Goal: Transaction & Acquisition: Purchase product/service

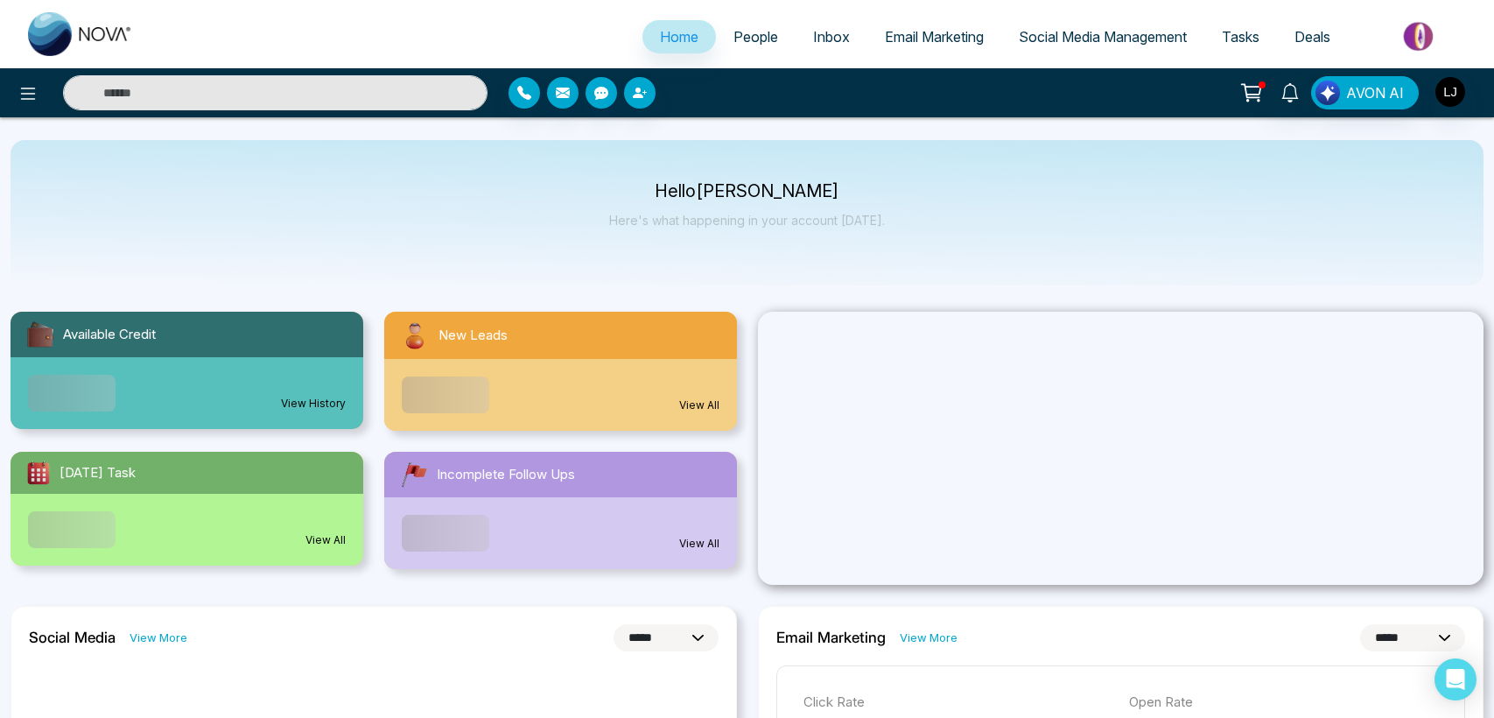
select select "*"
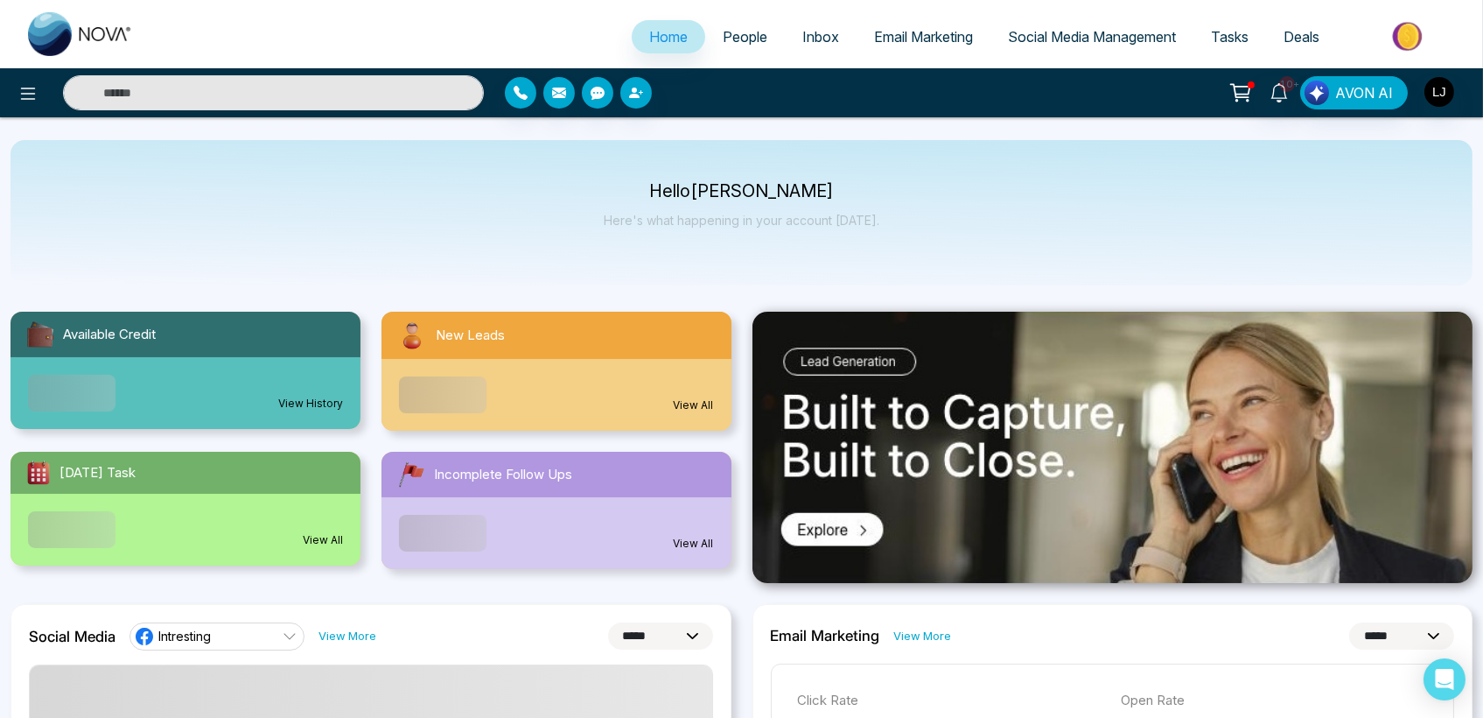
click at [1242, 95] on icon at bounding box center [1241, 93] width 25 height 25
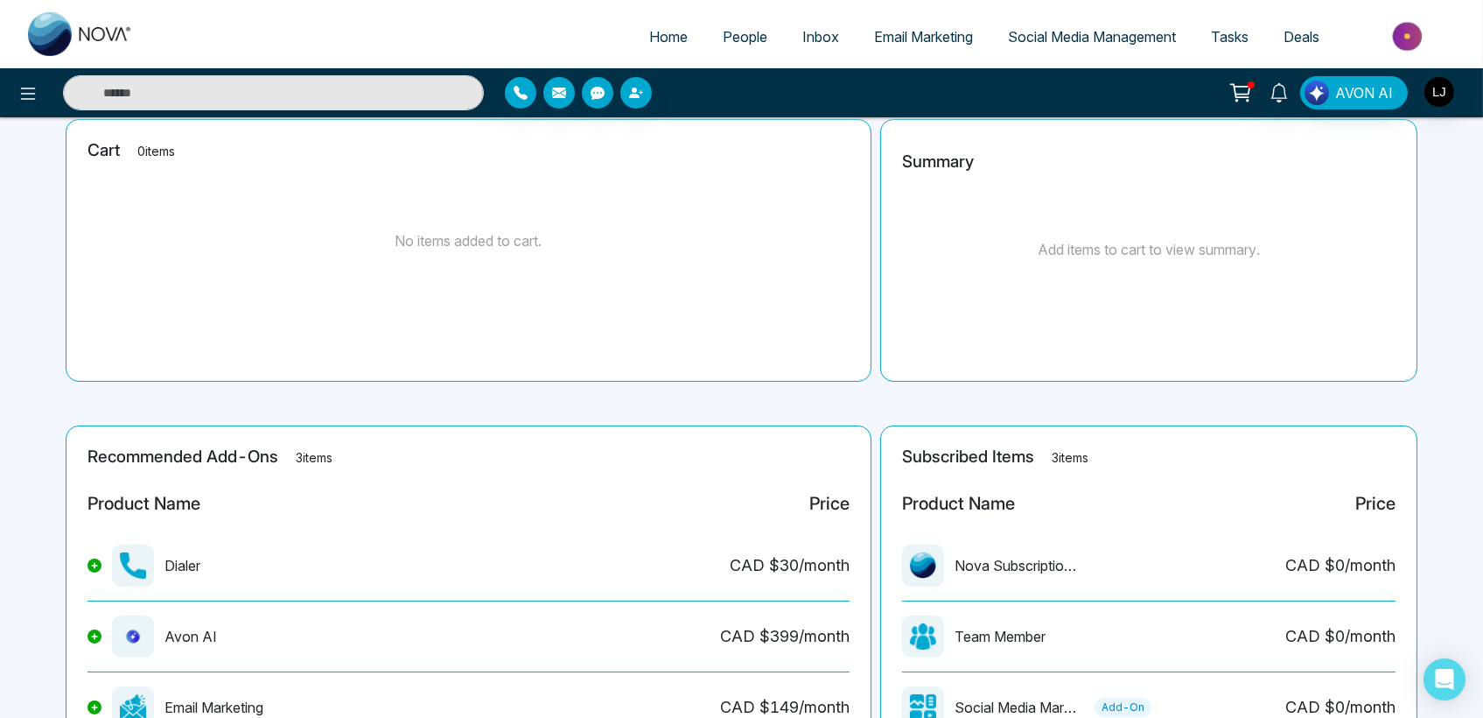
scroll to position [256, 0]
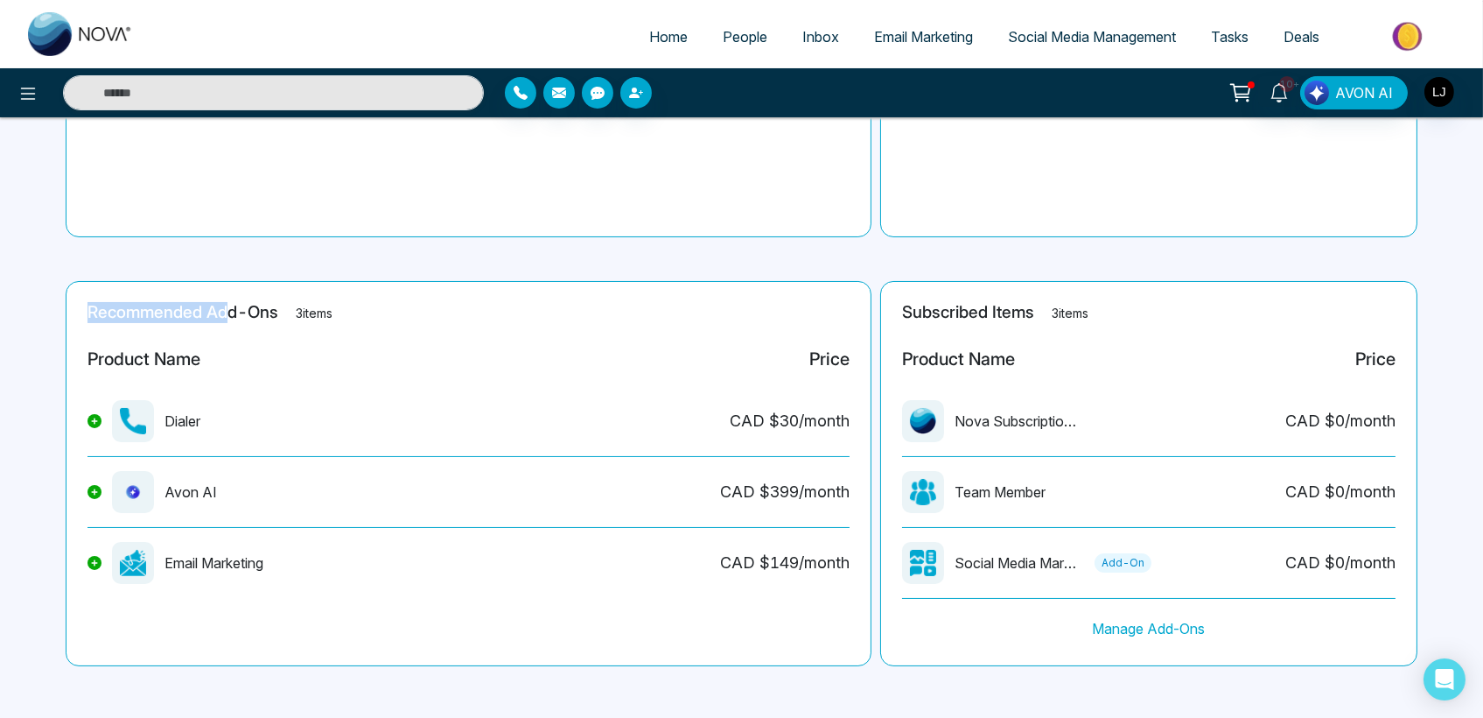
drag, startPoint x: 92, startPoint y: 319, endPoint x: 223, endPoint y: 319, distance: 131.3
click at [223, 319] on h2 "Recommended Add-Ons 3 items" at bounding box center [469, 313] width 762 height 20
drag, startPoint x: 163, startPoint y: 558, endPoint x: 299, endPoint y: 552, distance: 136.7
click at [299, 552] on div "Email Marketing CAD $ 149 /month" at bounding box center [469, 570] width 762 height 56
drag, startPoint x: 899, startPoint y: 305, endPoint x: 965, endPoint y: 309, distance: 66.6
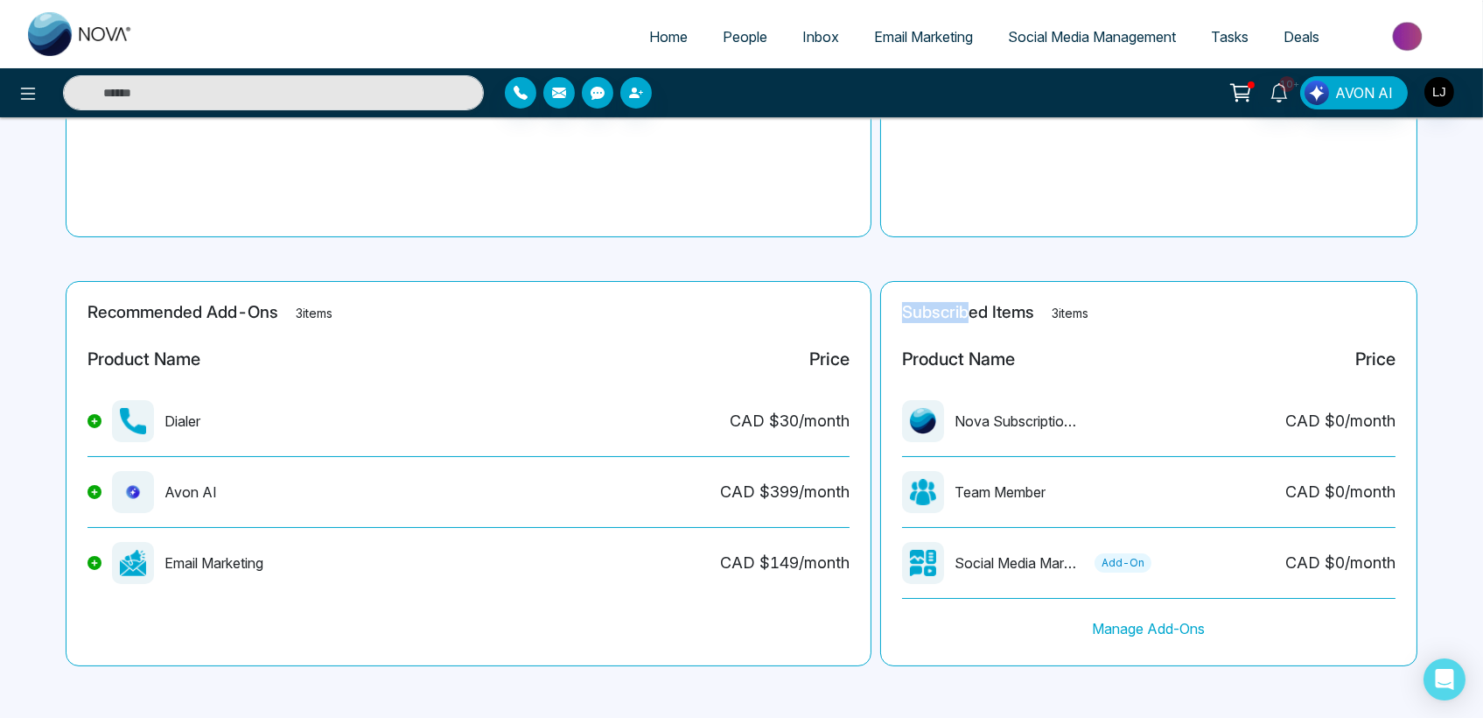
click at [965, 309] on div "Subscribed Items 3 items Product Name Price Nova Subscription Fee CAD $ 0 /mont…" at bounding box center [1148, 473] width 537 height 385
drag, startPoint x: 174, startPoint y: 566, endPoint x: 222, endPoint y: 565, distance: 48.1
click at [222, 565] on div "Email Marketing" at bounding box center [176, 563] width 176 height 42
click at [905, 36] on span "Email Marketing" at bounding box center [923, 37] width 99 height 18
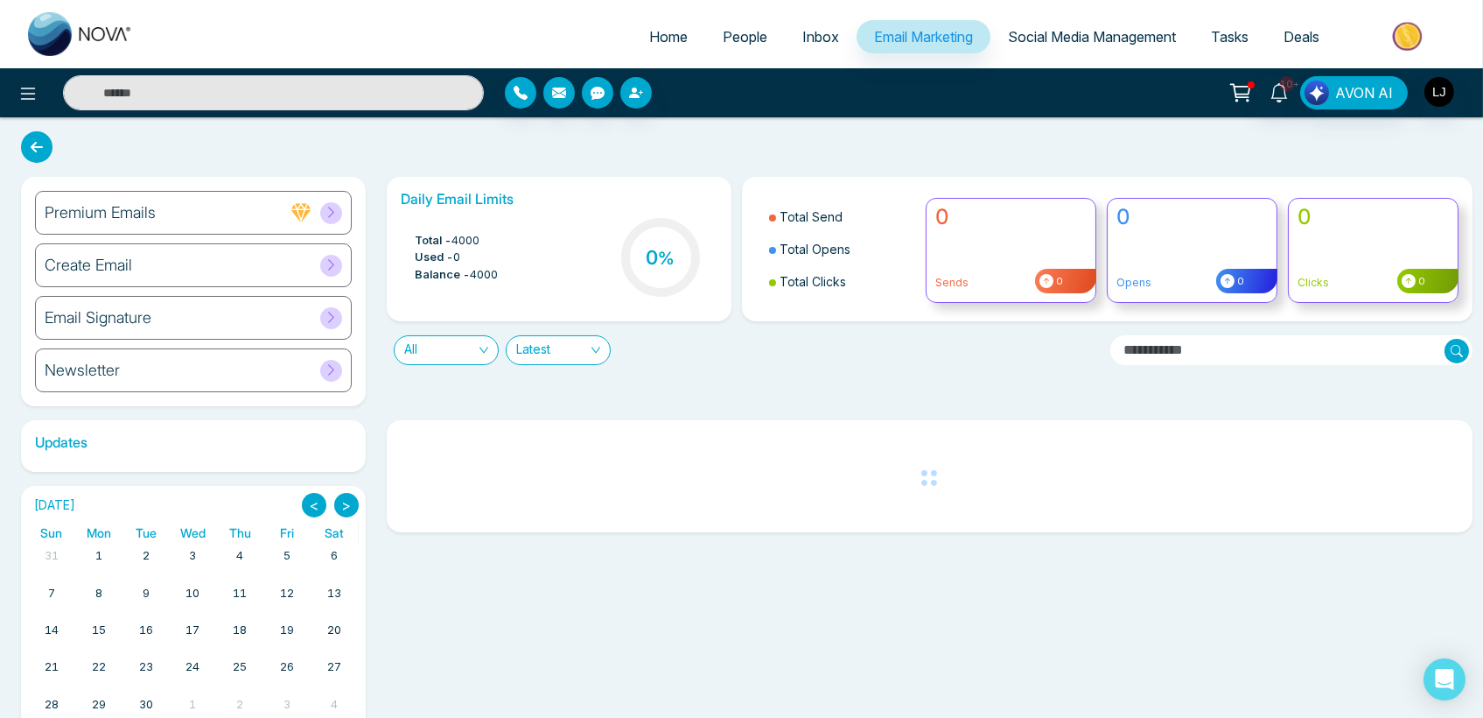
click at [326, 207] on icon at bounding box center [331, 212] width 13 height 13
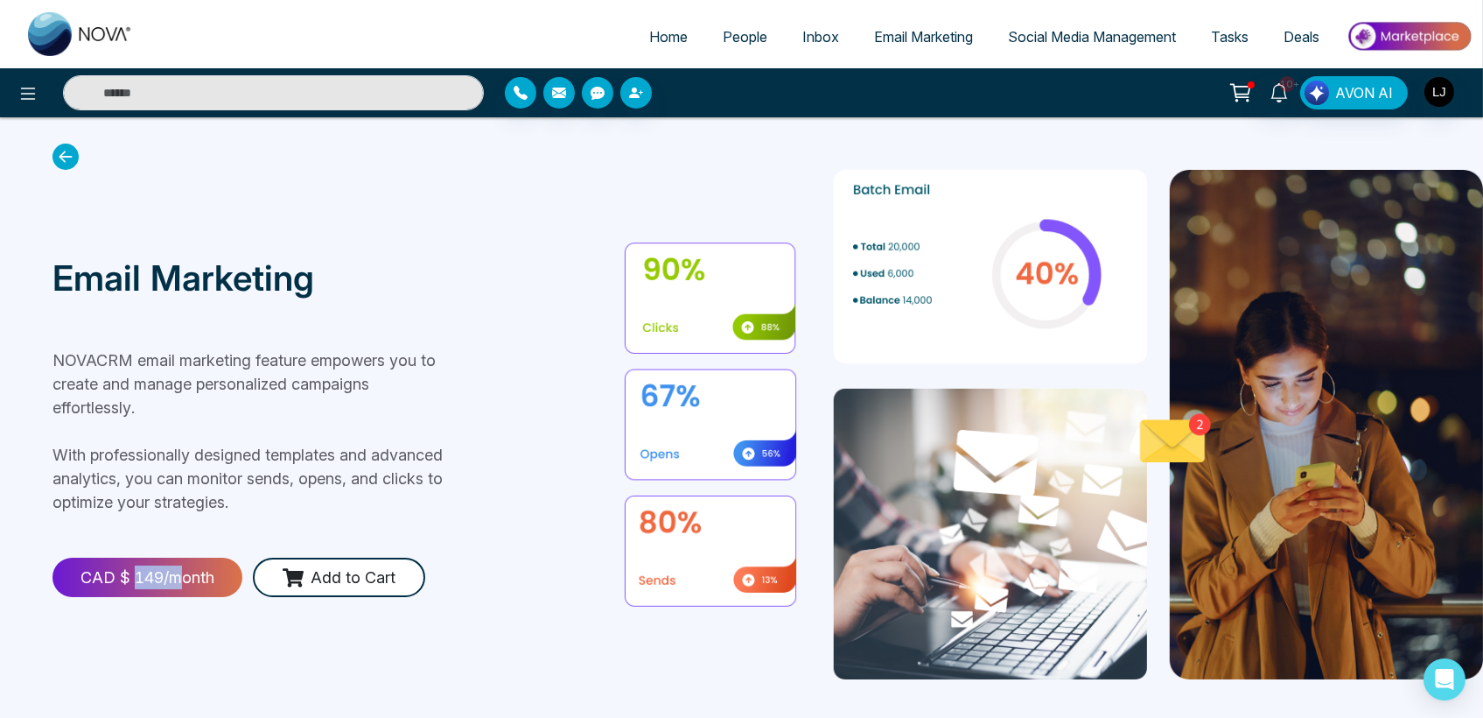
drag, startPoint x: 135, startPoint y: 488, endPoint x: 182, endPoint y: 494, distance: 47.5
click at [182, 557] on div "CAD $ 149 /month" at bounding box center [148, 576] width 190 height 39
click at [252, 316] on div "Email Marketing NOVACRM email marketing feature empowers you to create and mana…" at bounding box center [339, 424] width 572 height 509
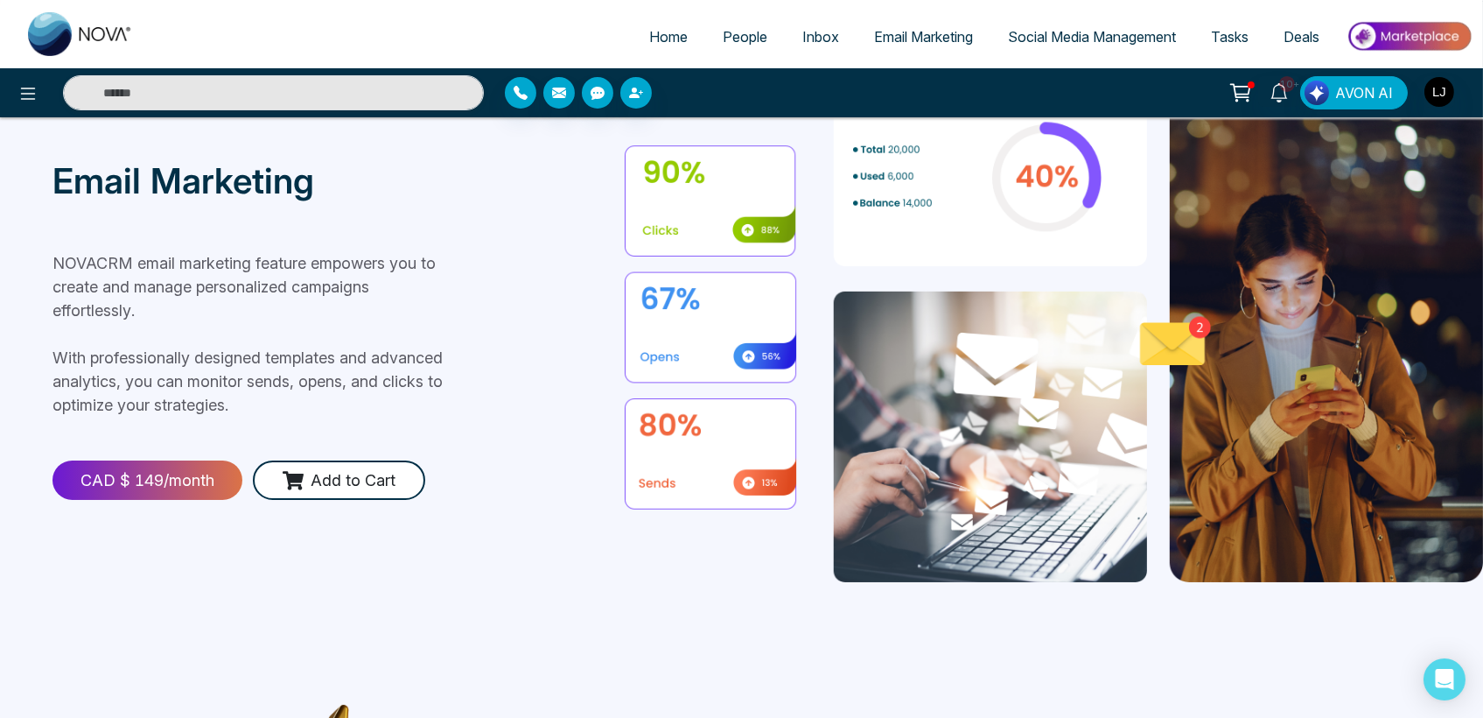
click at [353, 294] on p "NOVACRM email marketing feature empowers you to create and manage personalized …" at bounding box center [253, 333] width 401 height 165
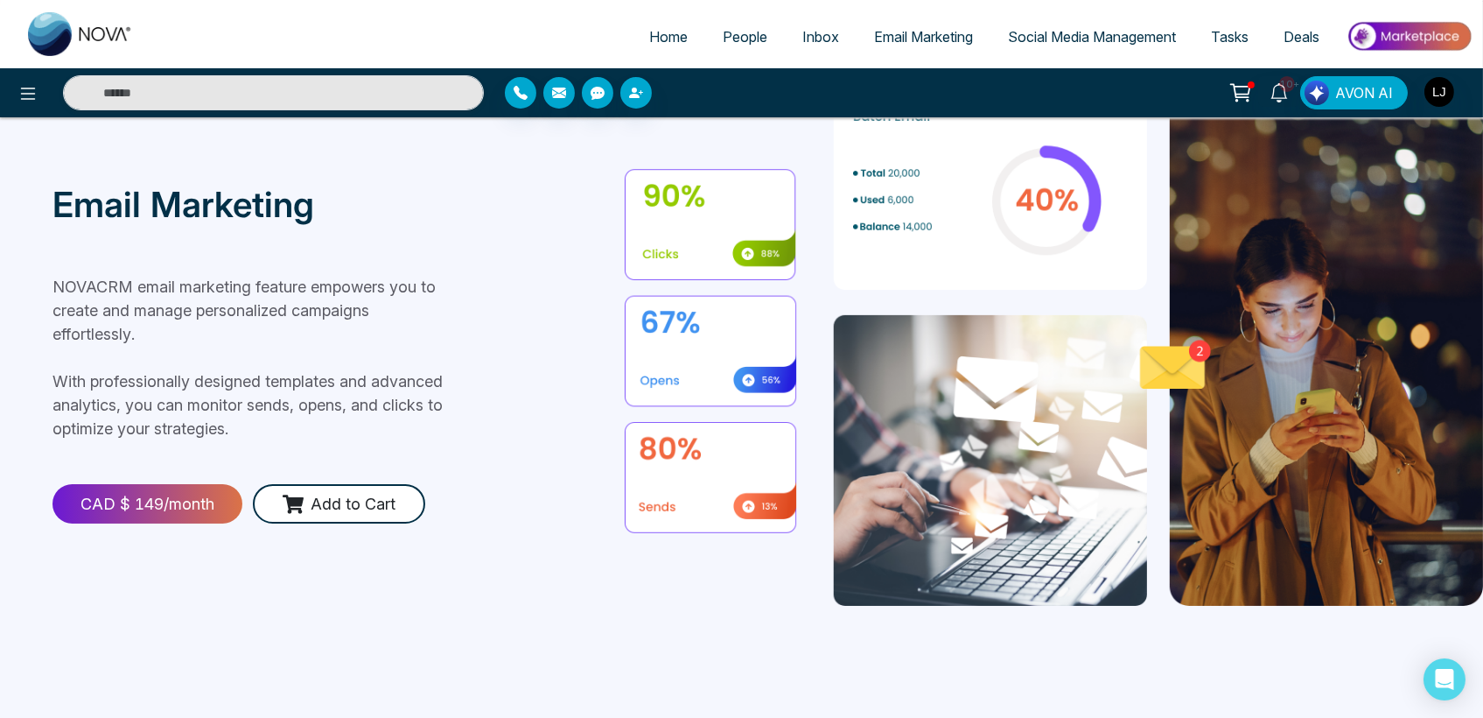
scroll to position [0, 0]
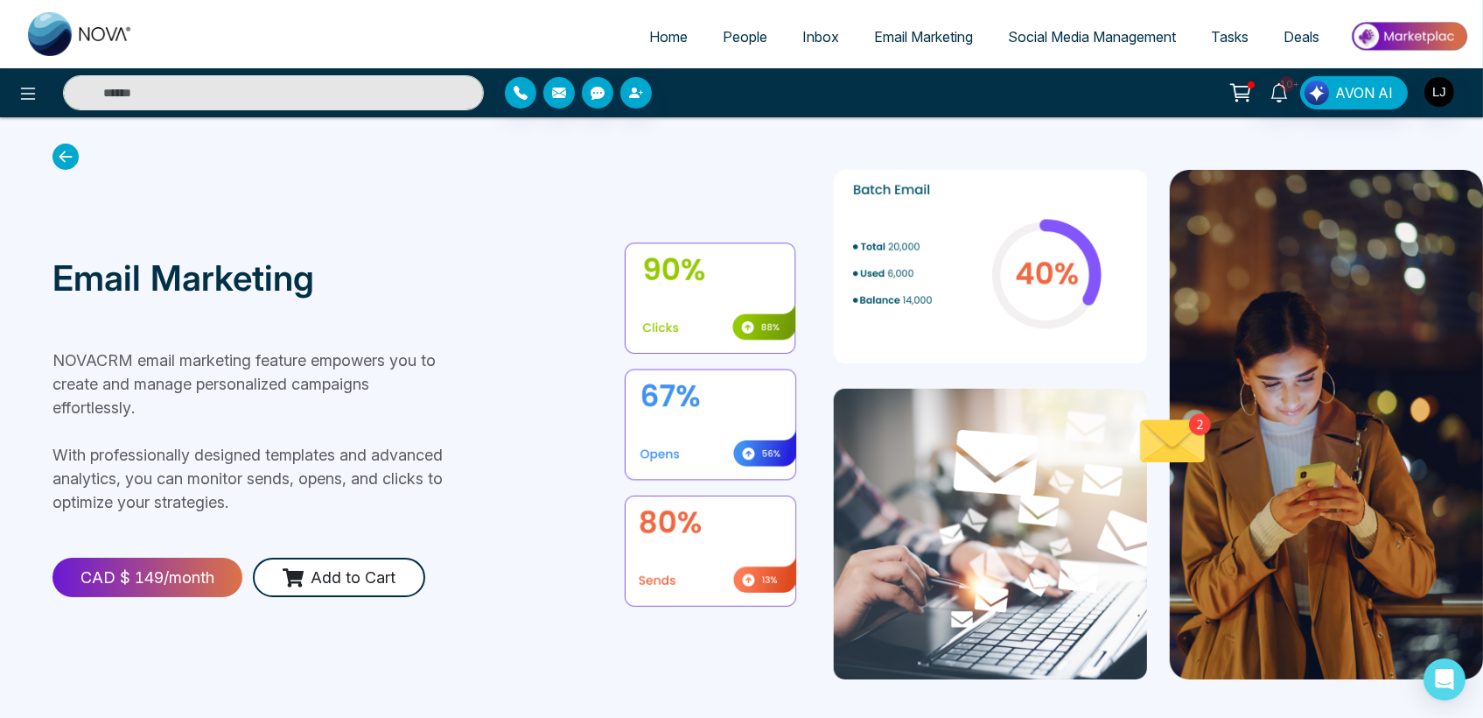
click at [896, 34] on span "Email Marketing" at bounding box center [923, 37] width 99 height 18
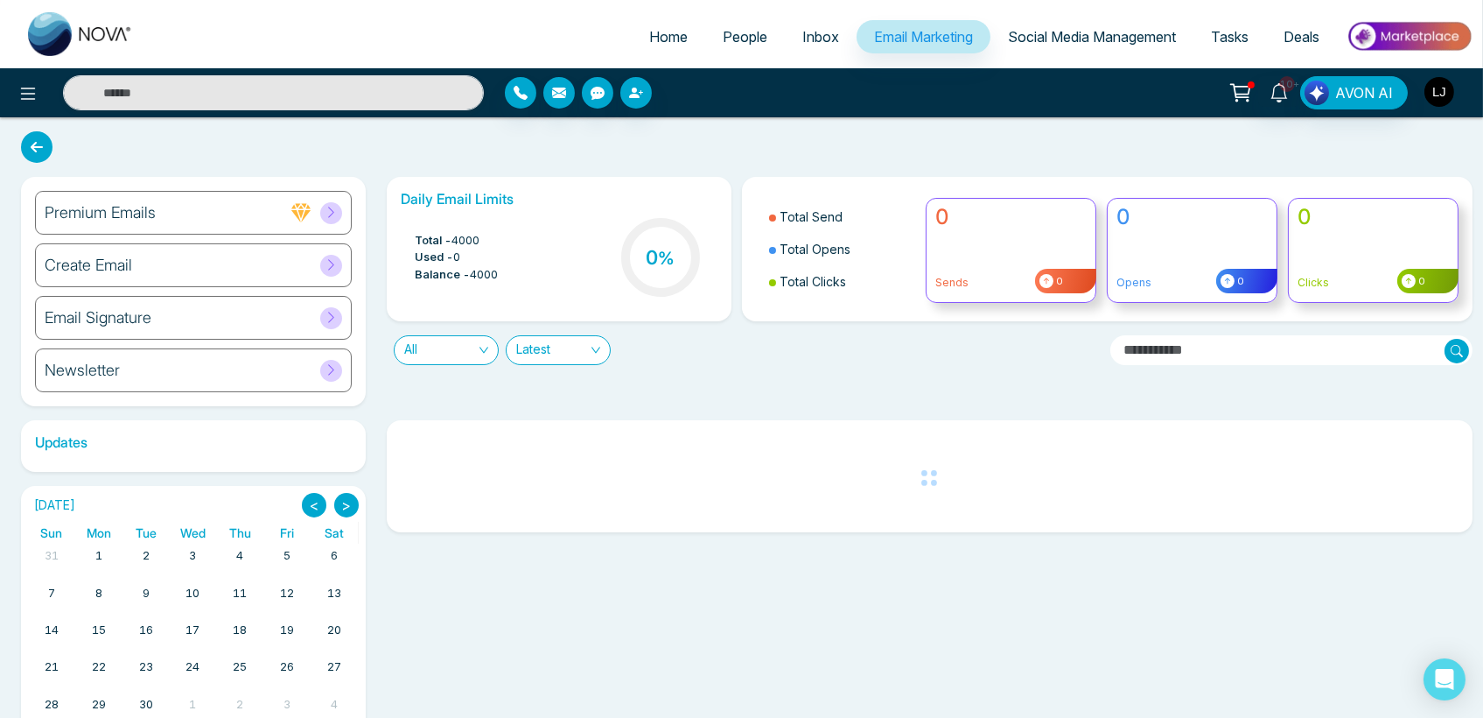
click at [1438, 102] on img "button" at bounding box center [1440, 92] width 30 height 30
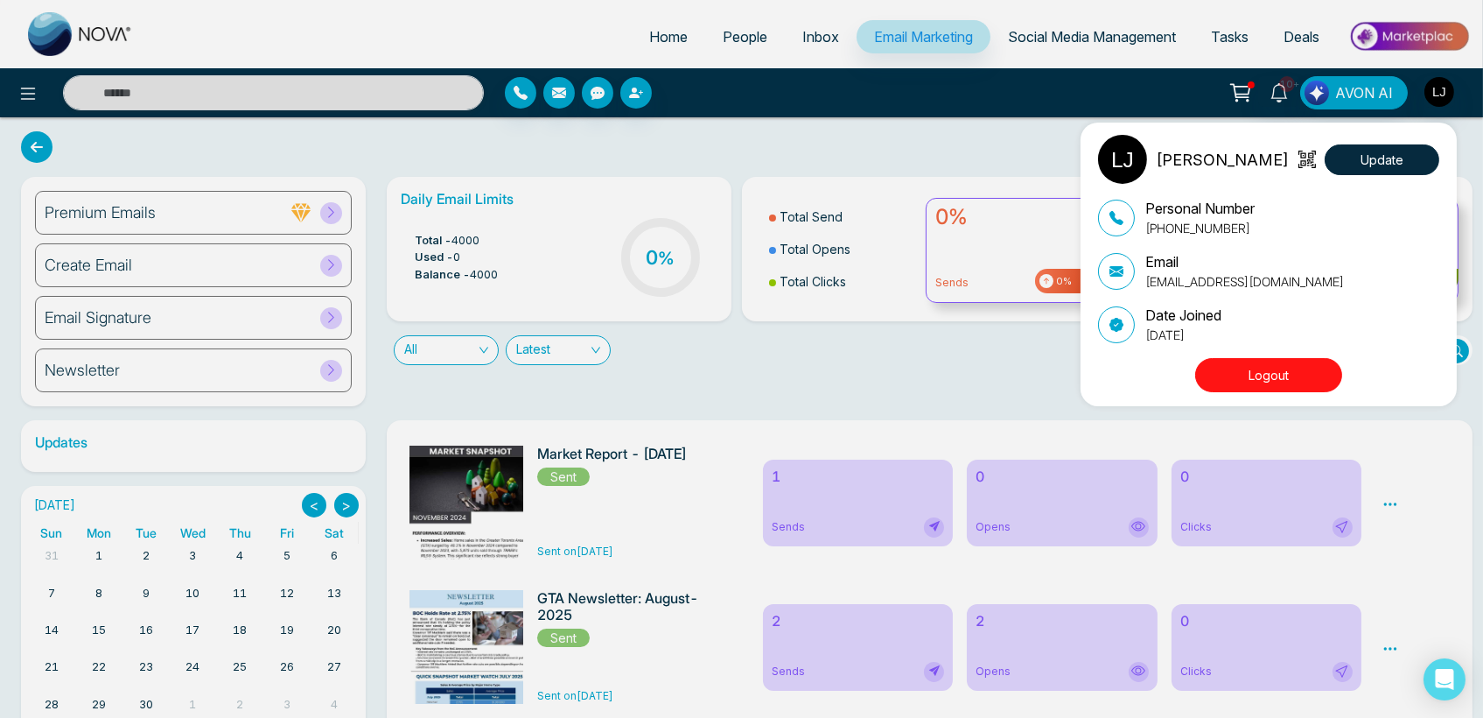
click at [460, 232] on div "Lokesh Joshi Update Personal Number +918421020309 Email lokeshjoshi6454@gmail.c…" at bounding box center [741, 359] width 1483 height 718
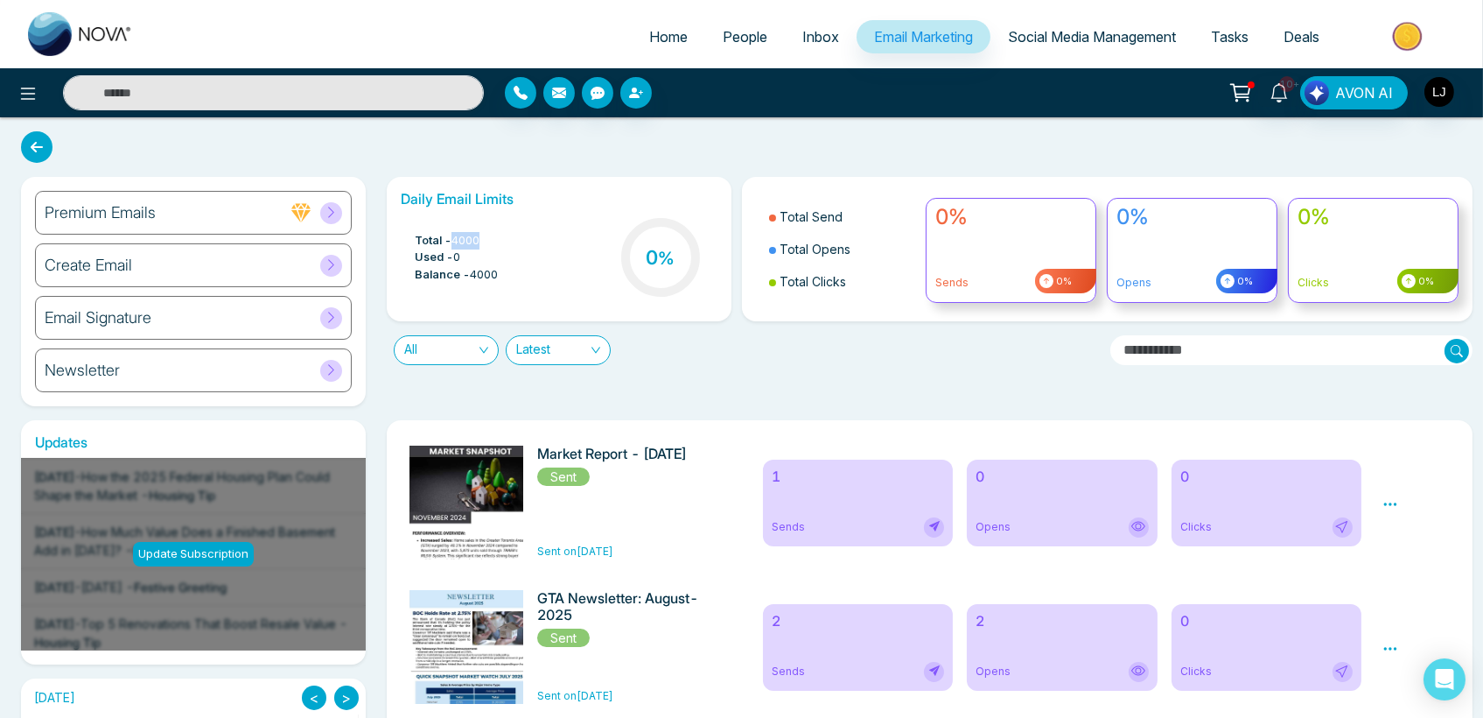
drag, startPoint x: 455, startPoint y: 239, endPoint x: 487, endPoint y: 237, distance: 32.4
click at [487, 237] on li "Total - 4000" at bounding box center [456, 241] width 83 height 18
click at [418, 233] on span "Total -" at bounding box center [433, 241] width 37 height 18
click at [1240, 88] on icon at bounding box center [1241, 93] width 25 height 25
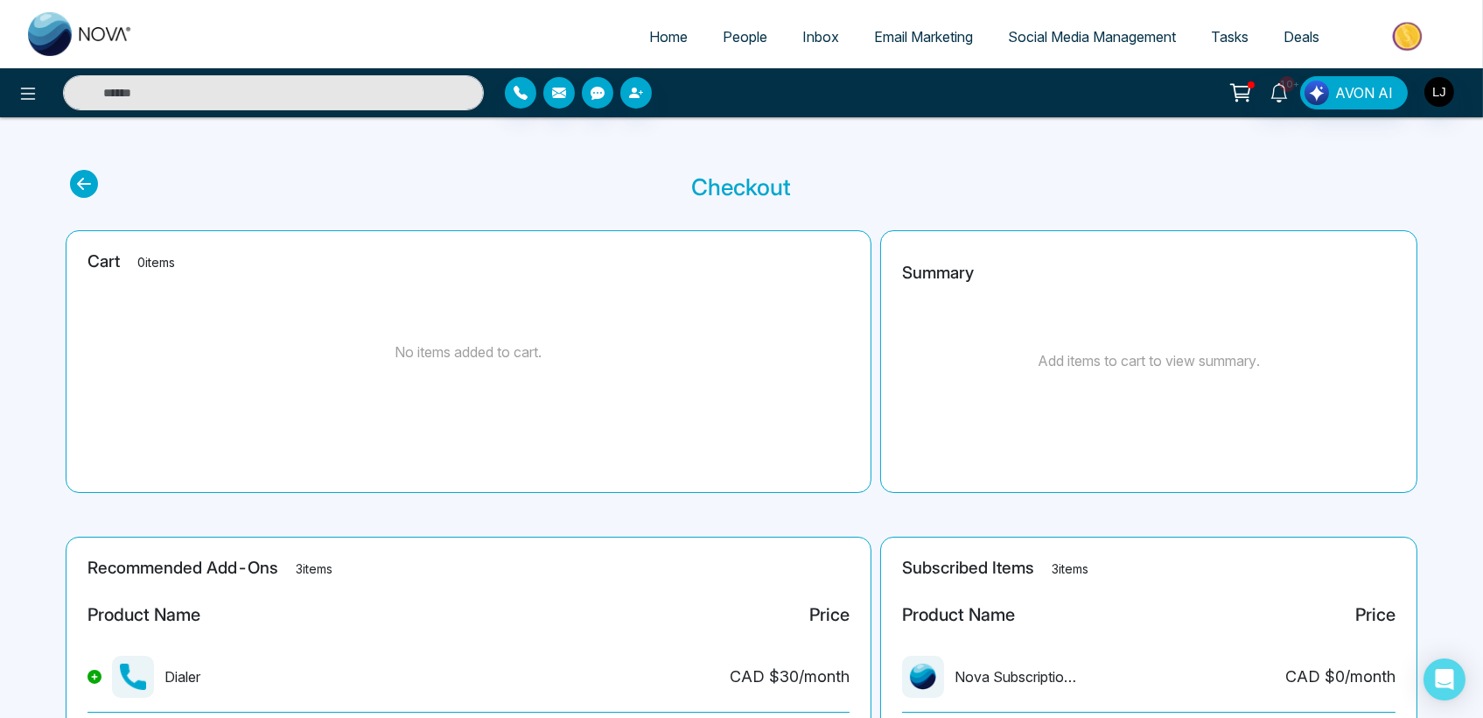
click at [900, 43] on span "Email Marketing" at bounding box center [923, 37] width 99 height 18
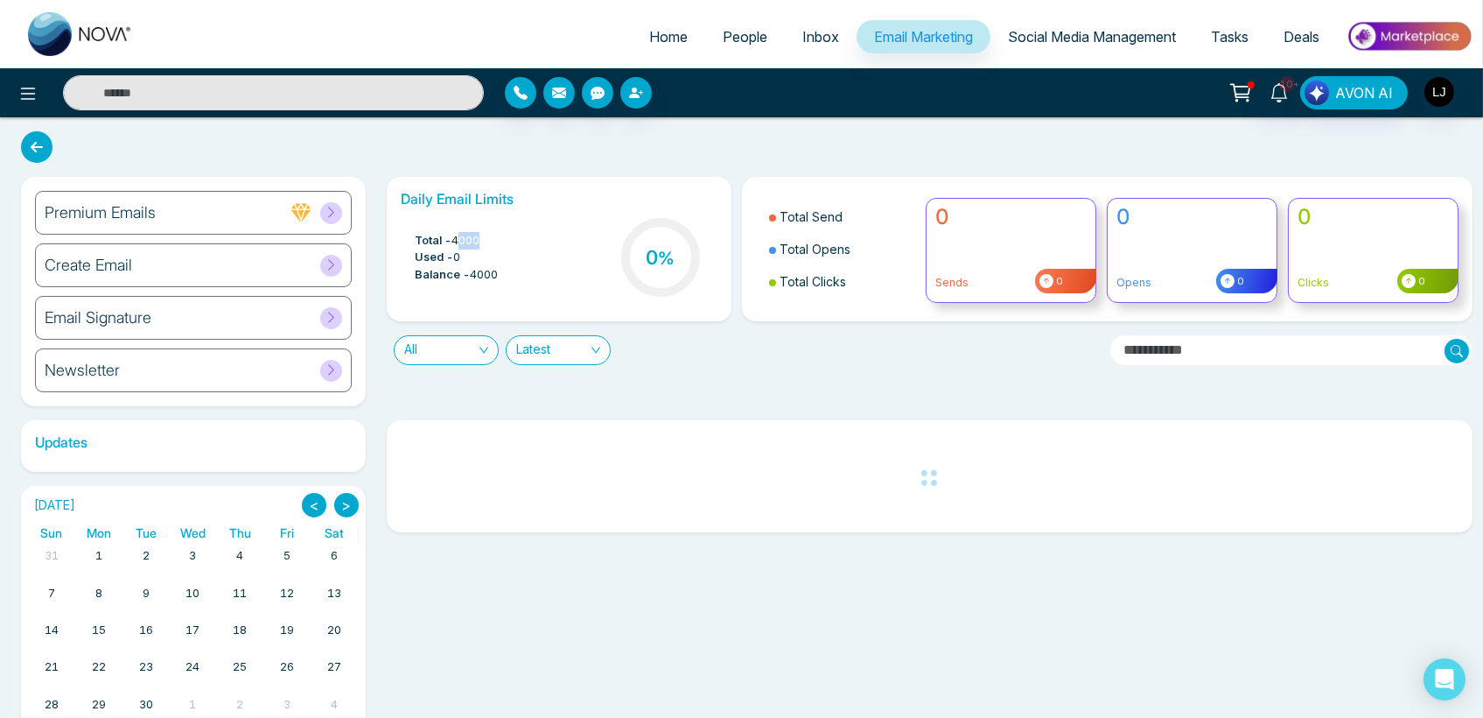
drag, startPoint x: 459, startPoint y: 237, endPoint x: 483, endPoint y: 237, distance: 24.5
click at [480, 237] on span "4000" at bounding box center [466, 241] width 28 height 18
click at [455, 235] on span "4000" at bounding box center [466, 241] width 28 height 18
click at [1239, 87] on icon at bounding box center [1242, 91] width 15 height 8
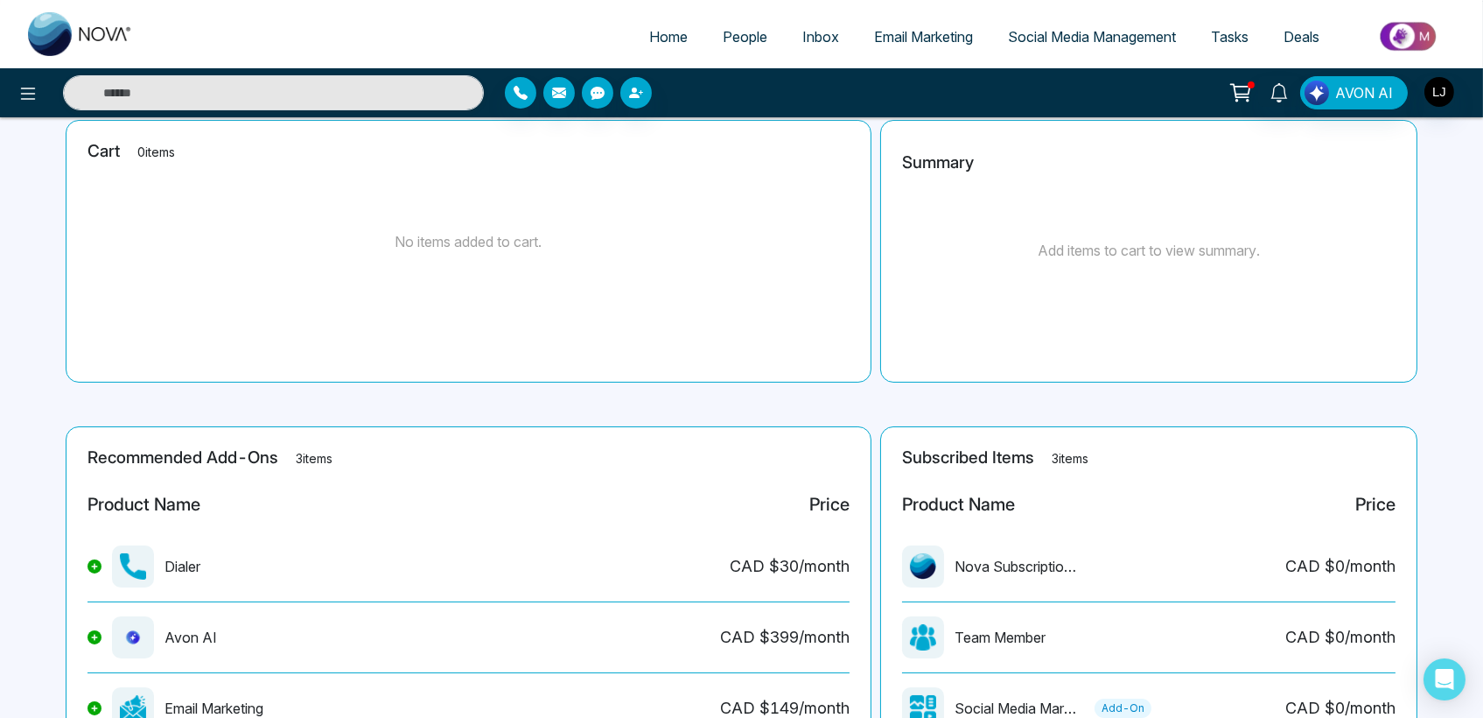
scroll to position [256, 0]
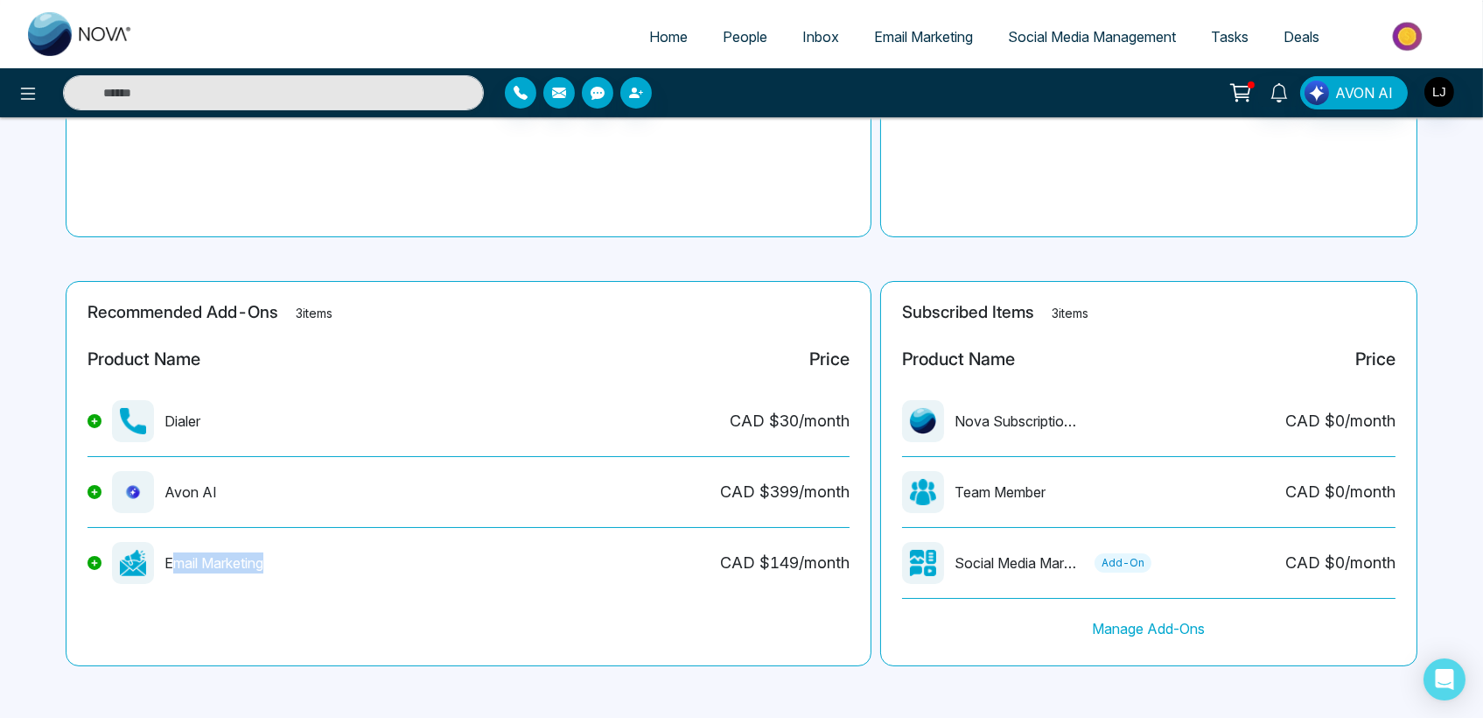
drag, startPoint x: 175, startPoint y: 561, endPoint x: 302, endPoint y: 563, distance: 126.9
click at [302, 563] on div "Email Marketing CAD $ 149 /month" at bounding box center [469, 570] width 762 height 56
click at [903, 39] on span "Email Marketing" at bounding box center [923, 37] width 99 height 18
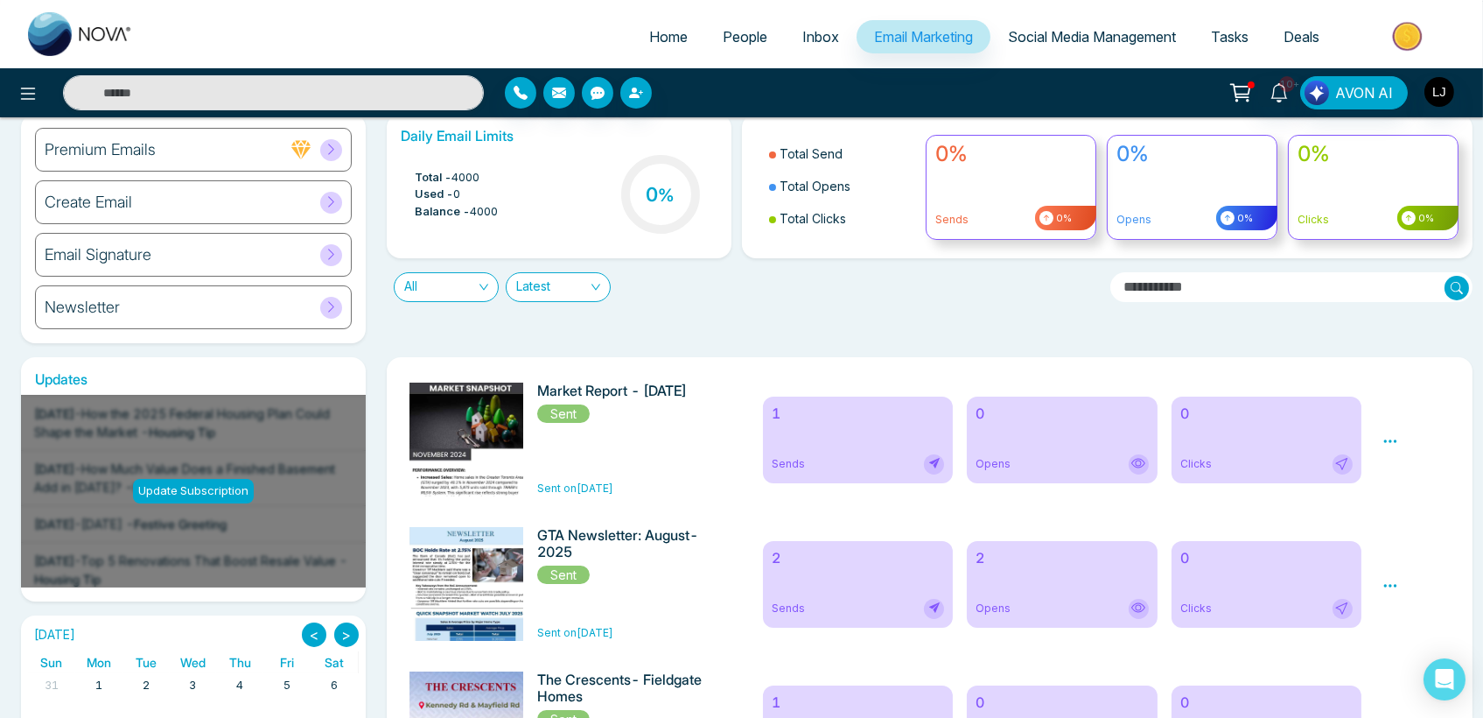
scroll to position [97, 0]
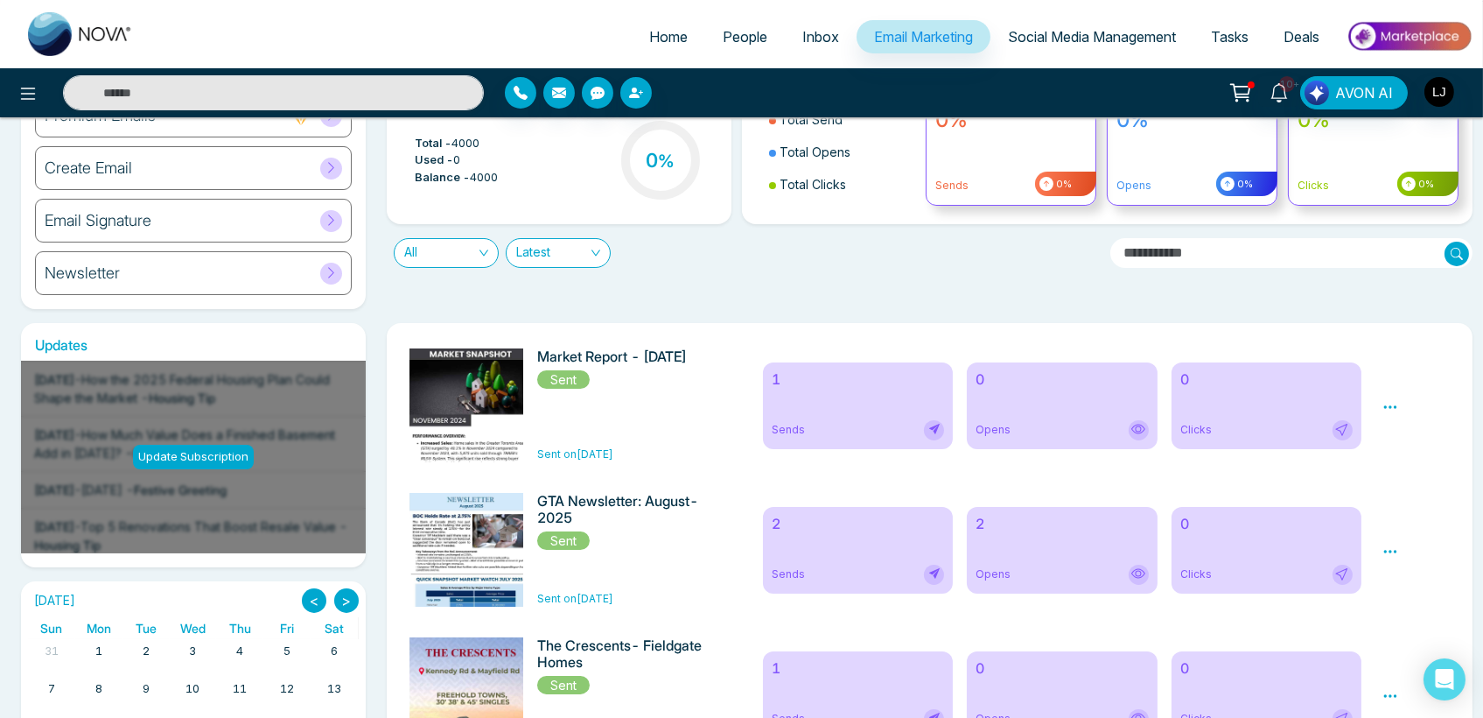
click at [1390, 555] on icon at bounding box center [1391, 551] width 16 height 16
click at [1426, 604] on link "Analytics" at bounding box center [1422, 602] width 51 height 15
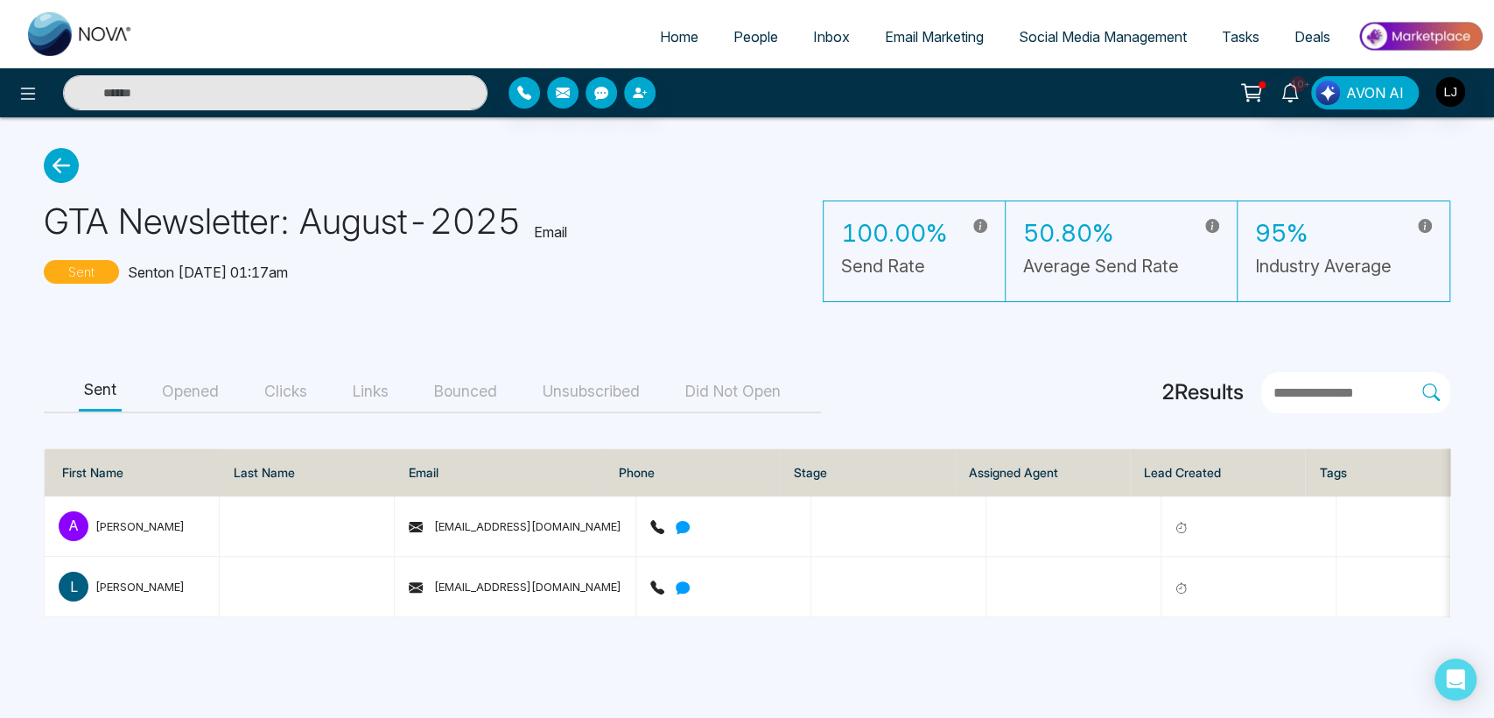
click at [186, 408] on button "Opened" at bounding box center [190, 391] width 67 height 39
click at [287, 380] on button "Clicks" at bounding box center [285, 391] width 53 height 39
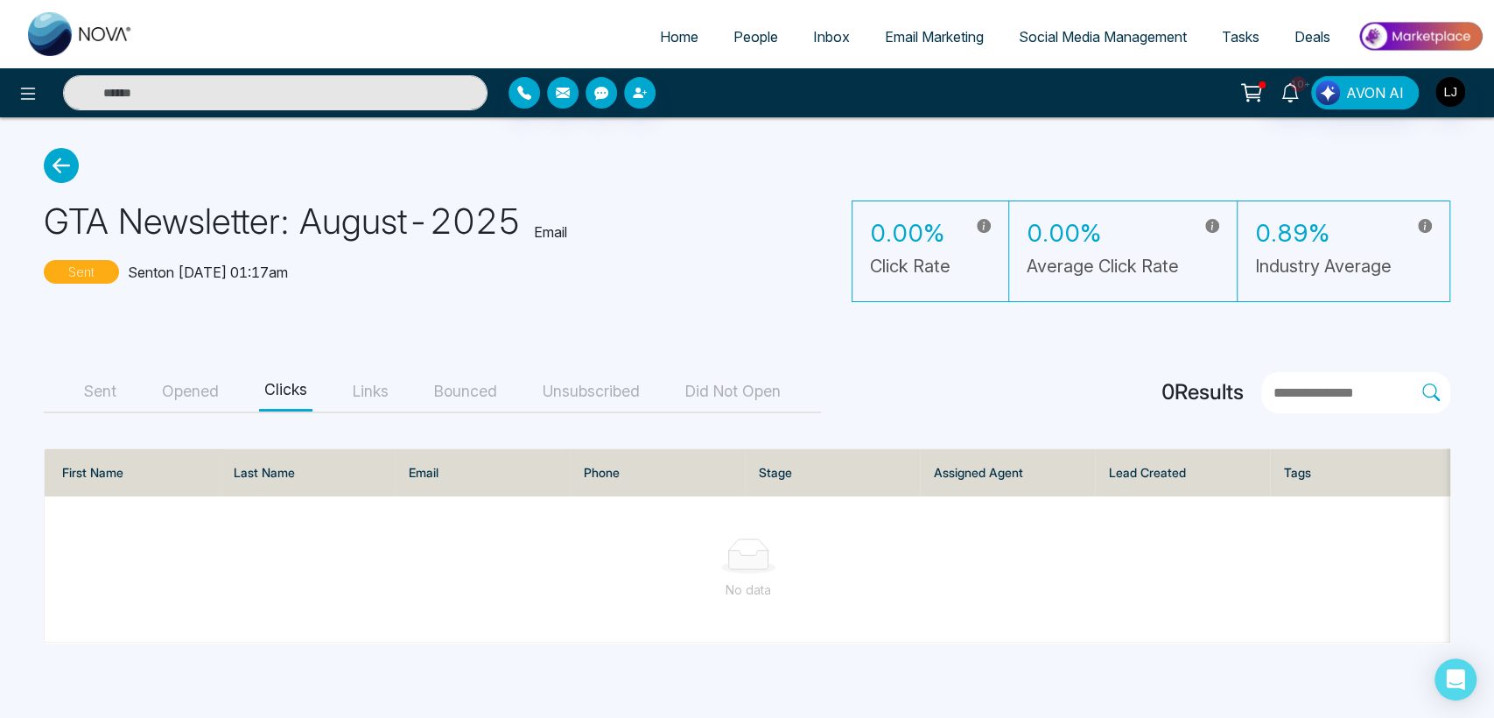
click at [368, 392] on button "Links" at bounding box center [370, 391] width 46 height 39
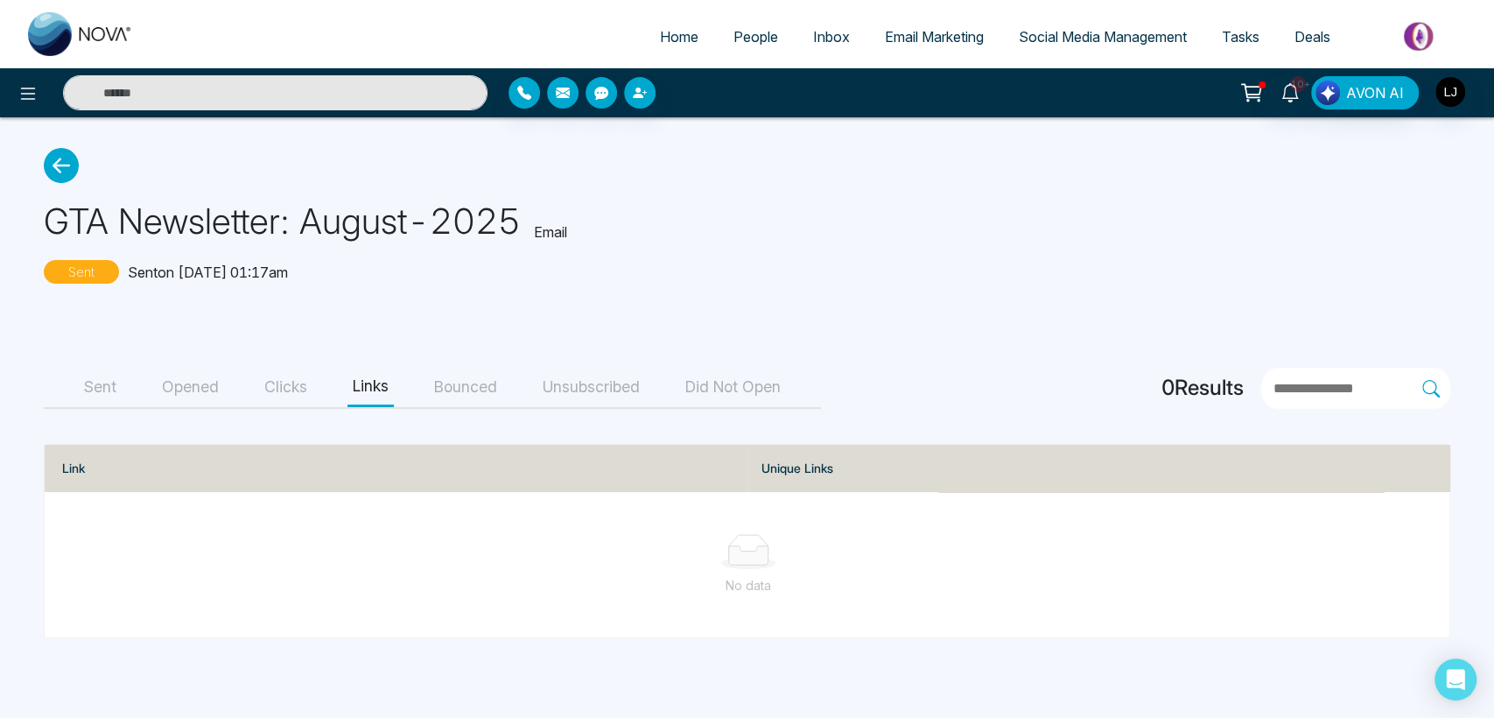
click at [469, 384] on button "Bounced" at bounding box center [466, 387] width 74 height 39
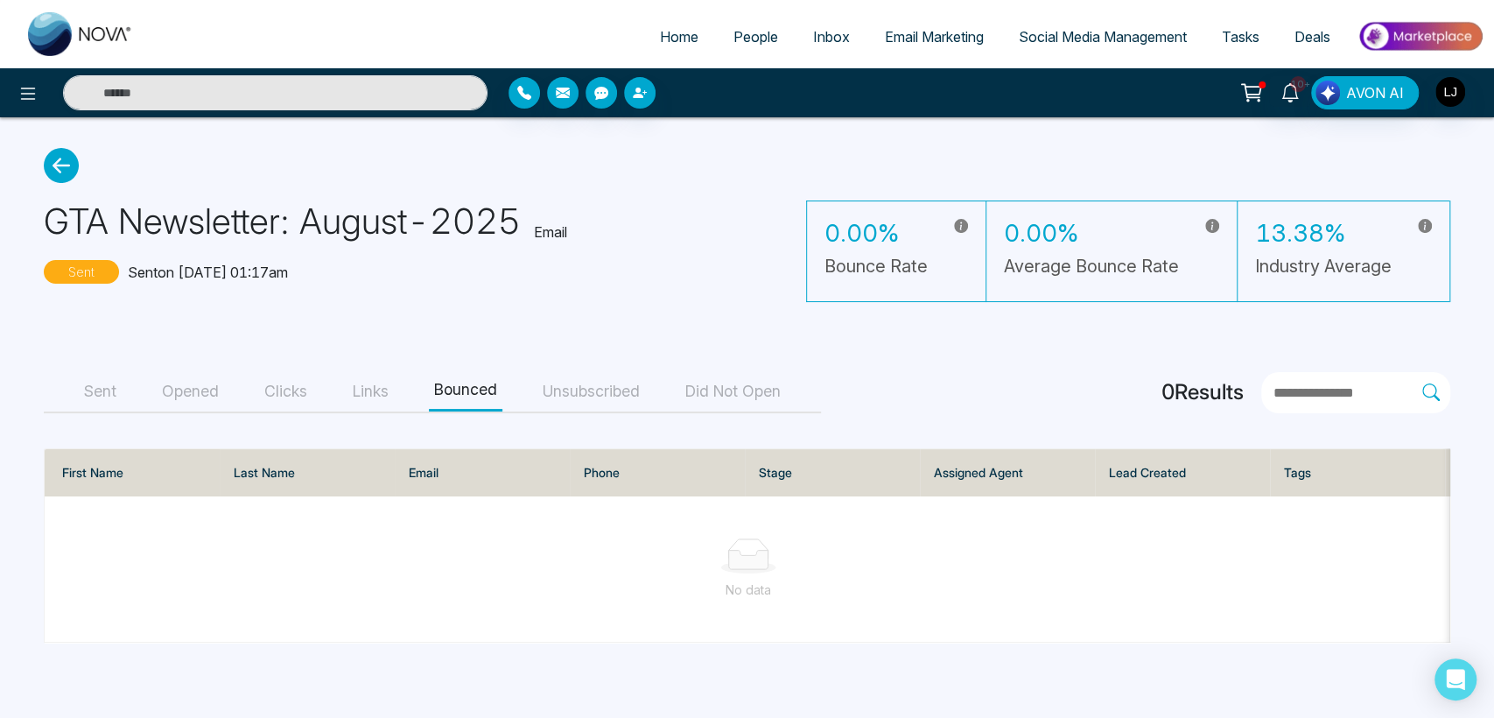
click at [602, 389] on button "Unsubscribed" at bounding box center [591, 391] width 108 height 39
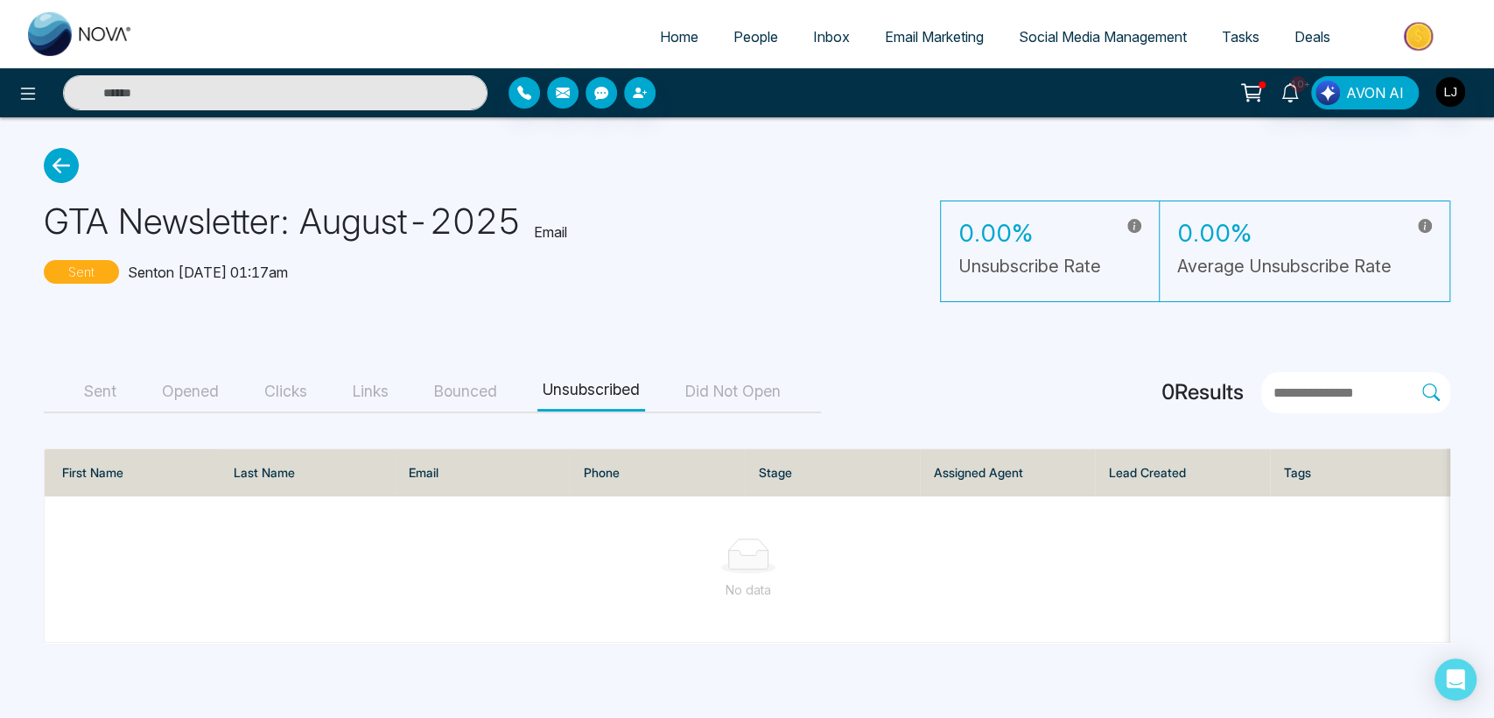
click at [736, 382] on button "Did Not Open" at bounding box center [733, 391] width 106 height 39
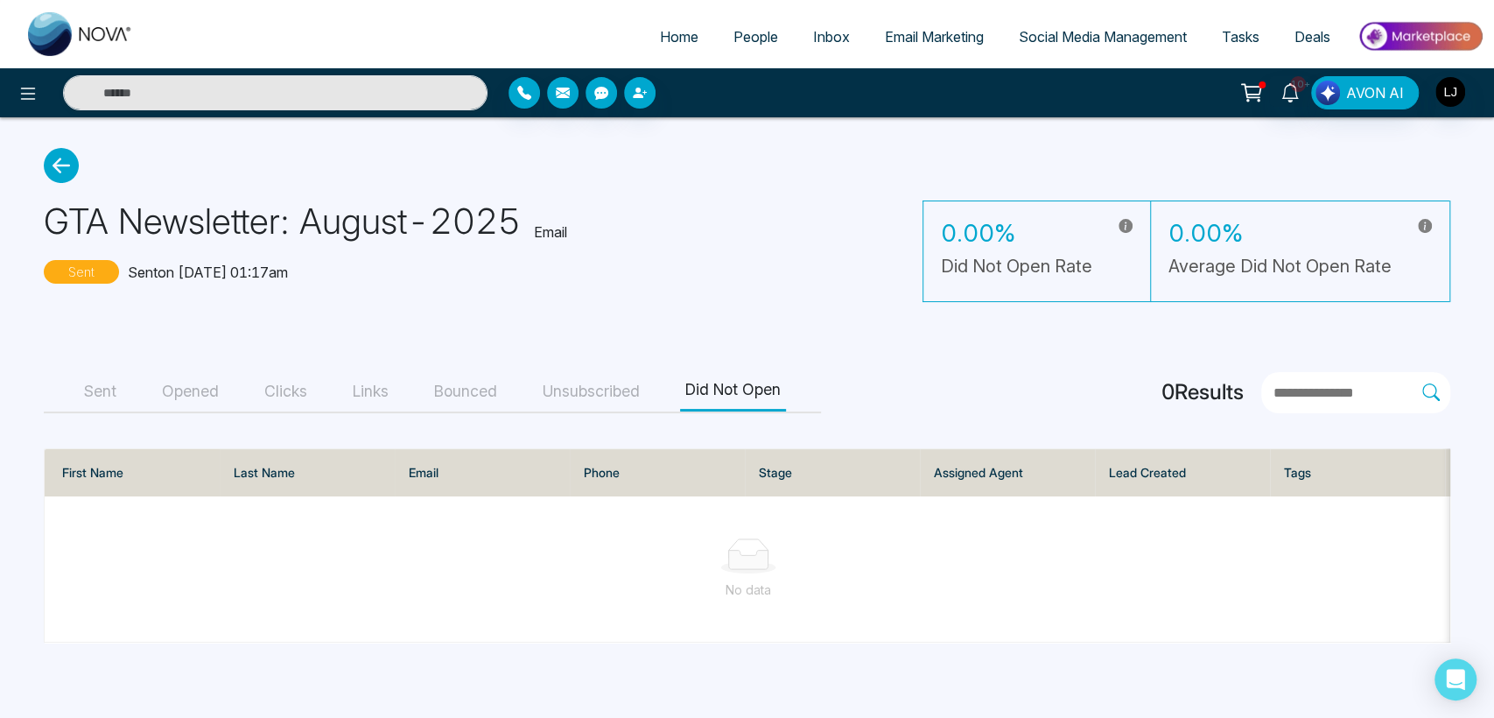
click at [52, 166] on icon at bounding box center [61, 165] width 35 height 35
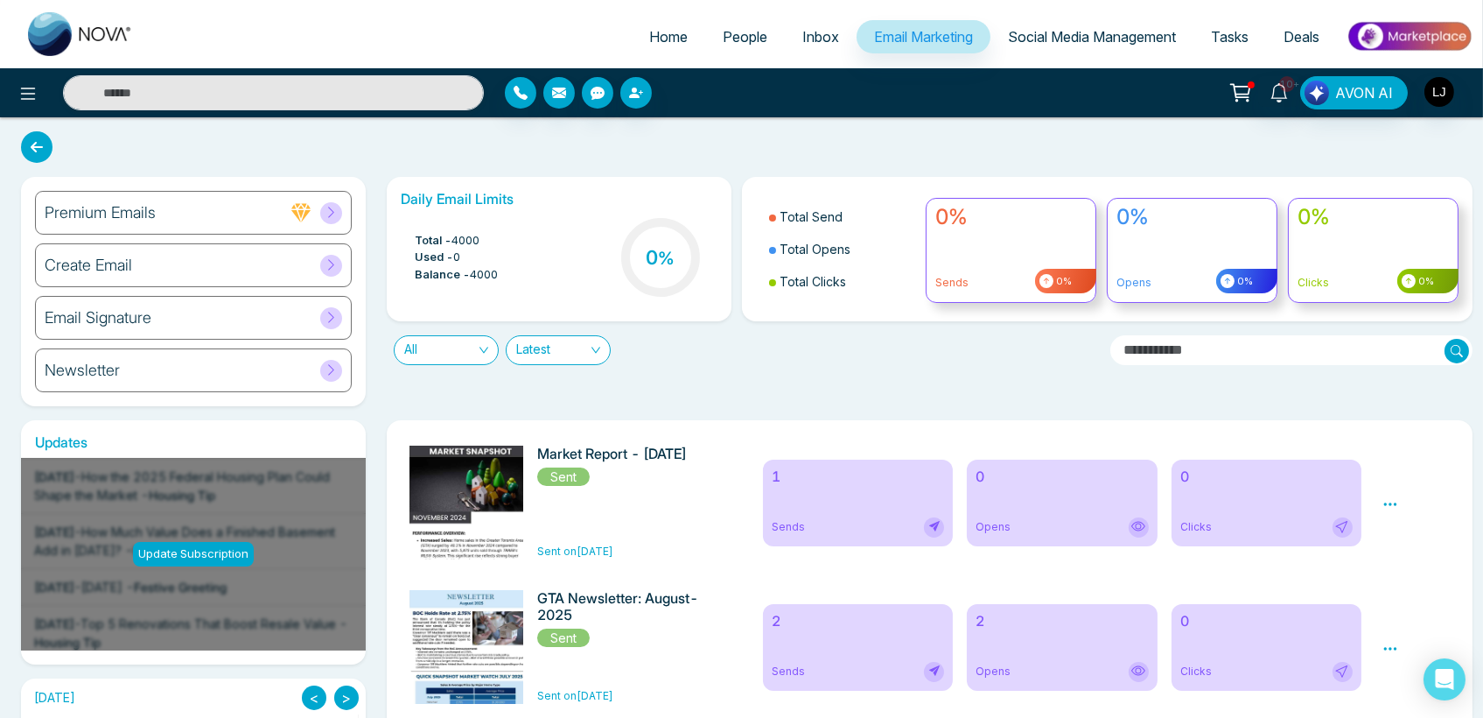
click at [225, 364] on div "Newsletter" at bounding box center [193, 370] width 317 height 44
